Goal: Navigation & Orientation: Find specific page/section

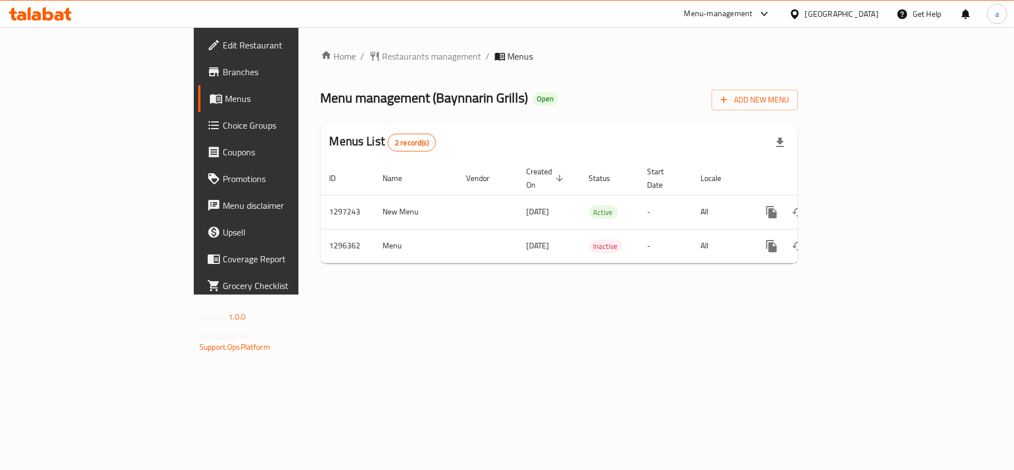
click at [316, 46] on div "Home / Restaurants management / Menus Menu management ( Baynnarin Grills ) Open…" at bounding box center [559, 160] width 522 height 267
click at [321, 65] on div "Home / Restaurants management / Menus Menu management ( Baynnarin Grills ) Open…" at bounding box center [559, 161] width 477 height 223
click at [383, 58] on span "Restaurants management" at bounding box center [432, 56] width 99 height 13
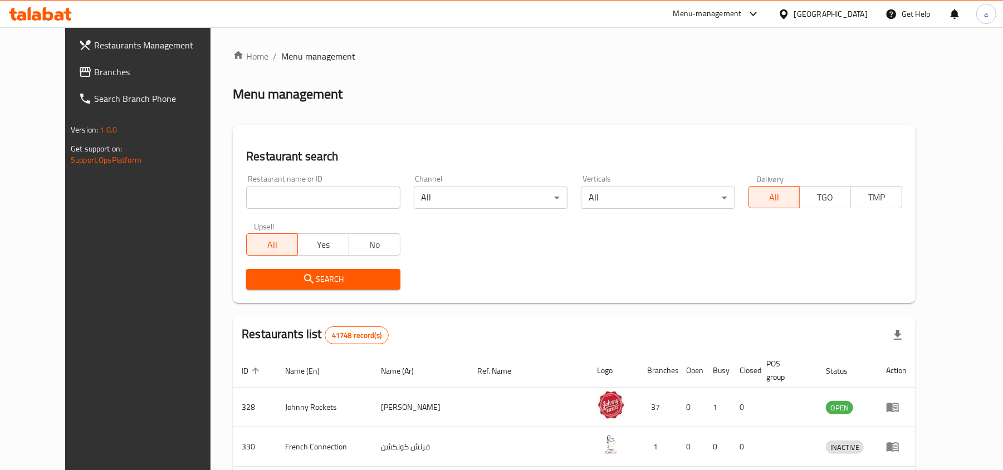
drag, startPoint x: 80, startPoint y: 68, endPoint x: 87, endPoint y: 92, distance: 24.9
click at [94, 68] on span "Branches" at bounding box center [159, 71] width 130 height 13
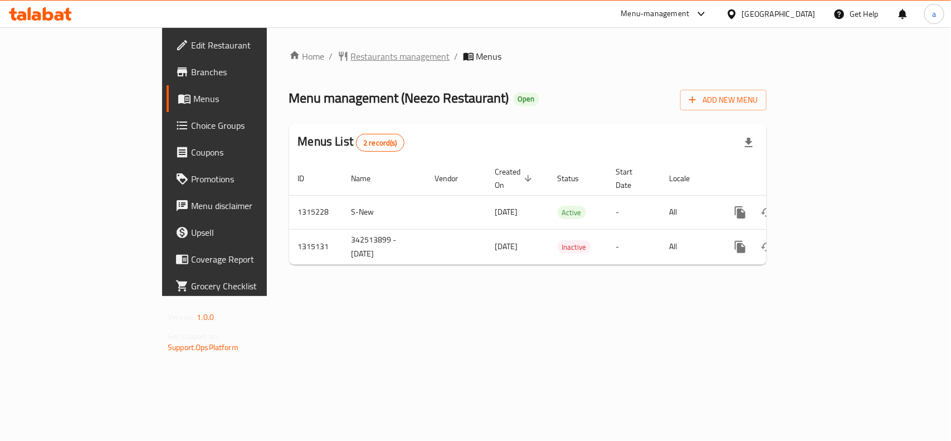
click at [351, 53] on span "Restaurants management" at bounding box center [400, 56] width 99 height 13
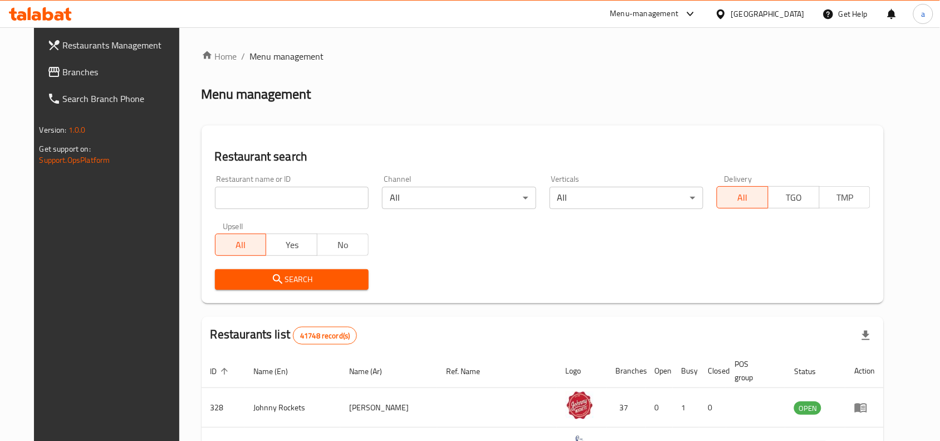
click at [73, 67] on div "Restaurants Management Branches Search Branch Phone Version: 1.0.0 Get support …" at bounding box center [470, 394] width 873 height 735
click at [63, 75] on span "Branches" at bounding box center [122, 71] width 119 height 13
